Goal: Task Accomplishment & Management: Use online tool/utility

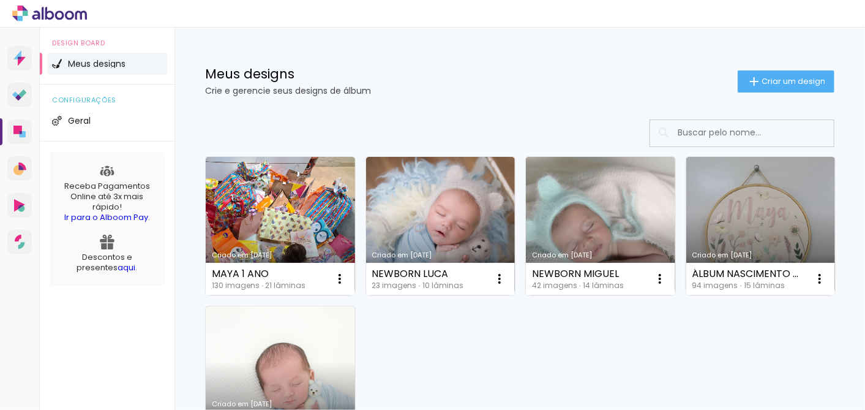
click at [298, 197] on link "Criado em [DATE]" at bounding box center [280, 226] width 149 height 138
